Goal: Information Seeking & Learning: Learn about a topic

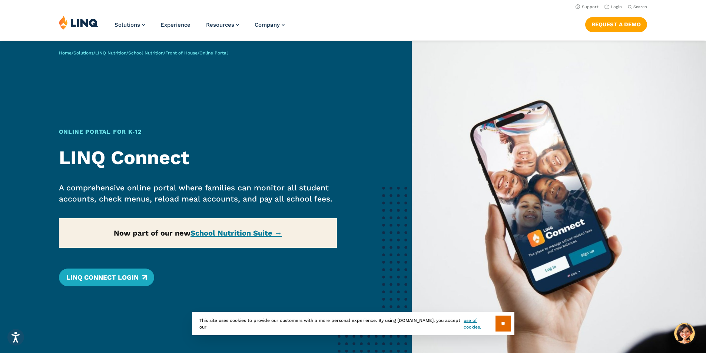
click at [83, 20] on img at bounding box center [78, 23] width 39 height 14
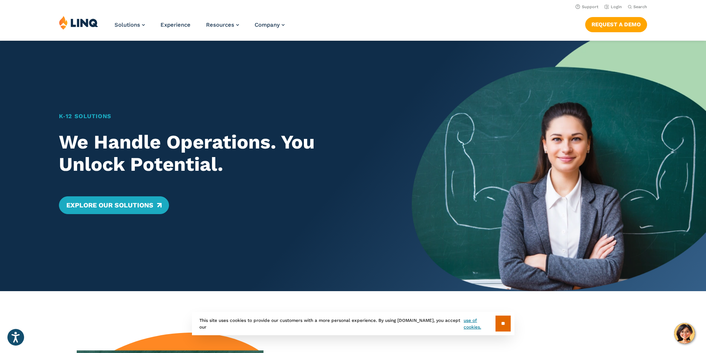
click at [64, 23] on img at bounding box center [78, 23] width 39 height 14
click at [64, 20] on img at bounding box center [78, 23] width 39 height 14
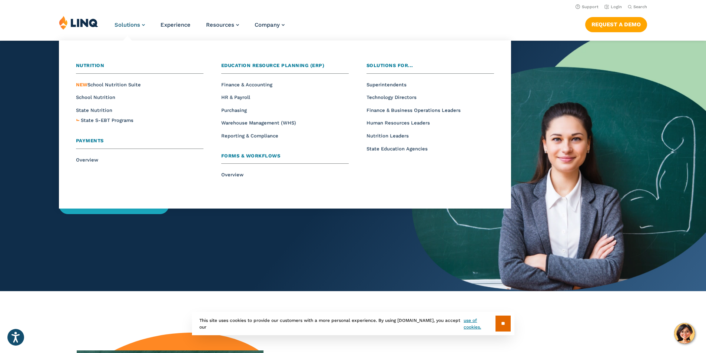
click at [128, 22] on span "Solutions" at bounding box center [127, 24] width 26 height 7
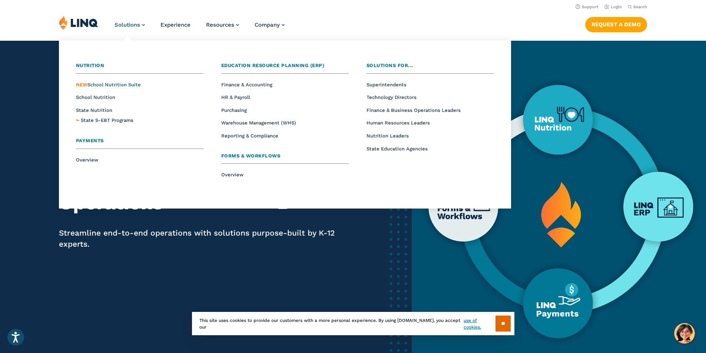
click at [110, 86] on span "NEW School Nutrition Suite" at bounding box center [108, 85] width 65 height 6
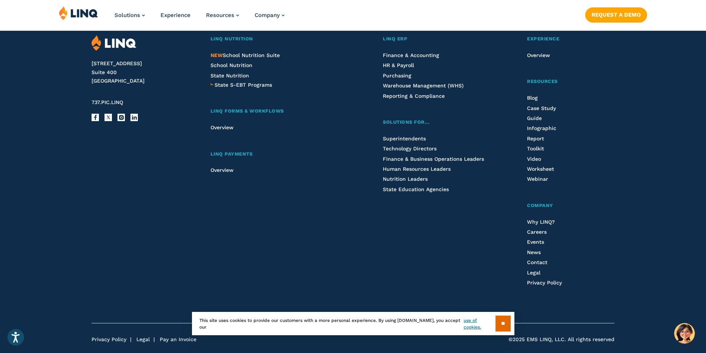
scroll to position [911, 0]
